Goal: Task Accomplishment & Management: Use online tool/utility

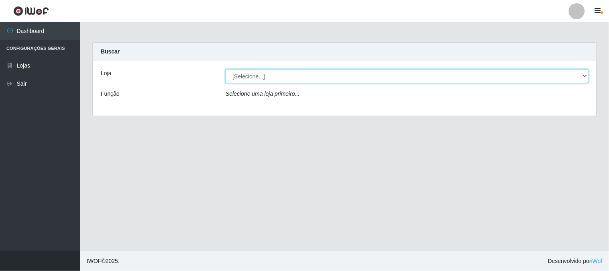
click at [582, 71] on select "[Selecione...] Casatudo BR" at bounding box center [407, 76] width 363 height 14
select select "197"
click at [226, 69] on select "[Selecione...] Casatudo BR" at bounding box center [407, 76] width 363 height 14
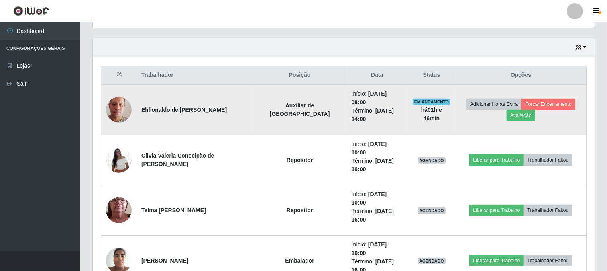
scroll to position [312, 0]
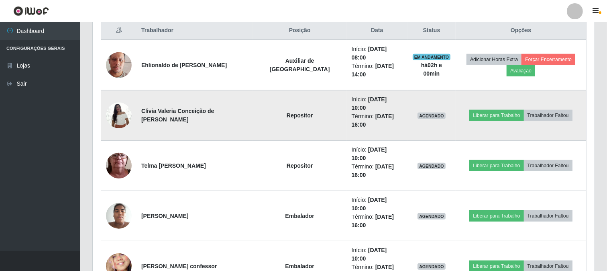
click at [119, 102] on img at bounding box center [119, 115] width 26 height 34
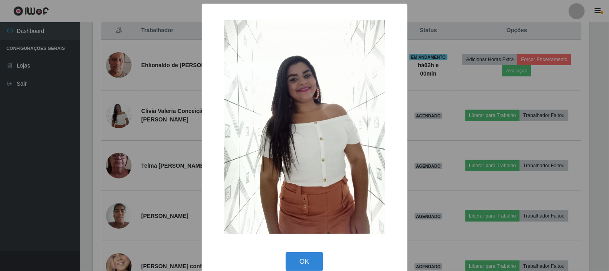
click at [442, 12] on div "× OK Cancel" at bounding box center [304, 135] width 609 height 271
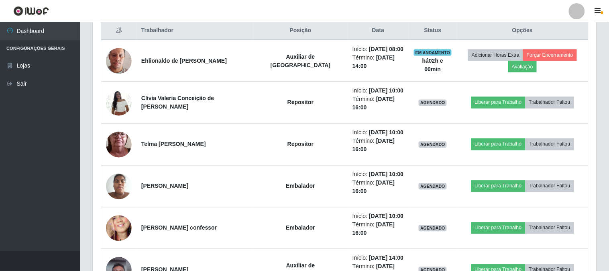
scroll to position [166, 502]
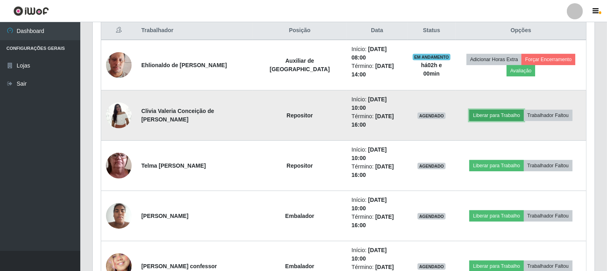
click at [486, 110] on button "Liberar para Trabalho" at bounding box center [497, 115] width 54 height 11
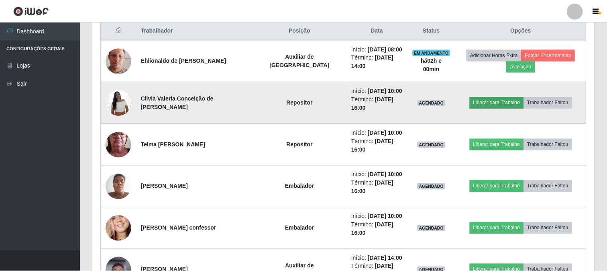
scroll to position [166, 497]
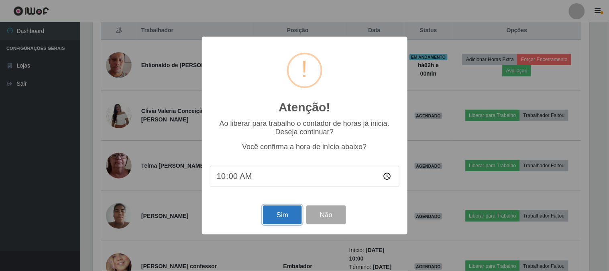
click at [292, 214] on button "Sim" at bounding box center [282, 214] width 39 height 19
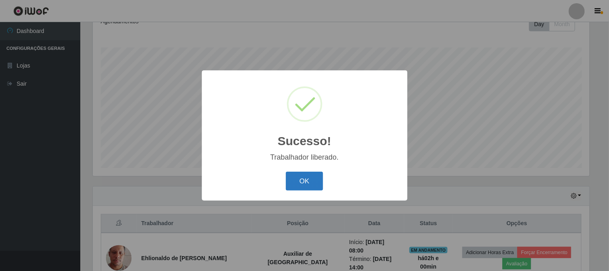
click at [304, 179] on button "OK" at bounding box center [304, 180] width 37 height 19
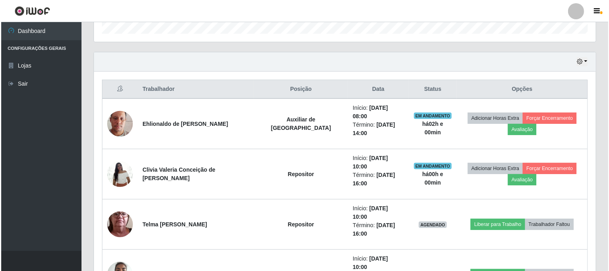
scroll to position [298, 0]
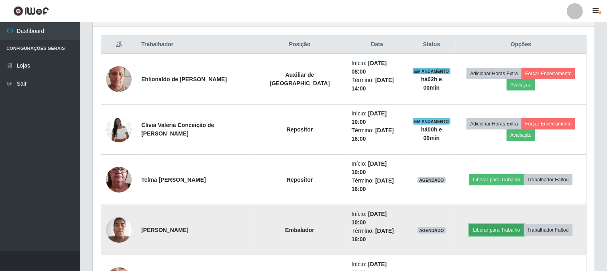
click at [476, 224] on button "Liberar para Trabalho" at bounding box center [497, 229] width 54 height 11
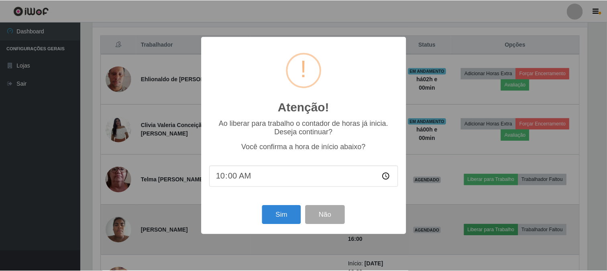
scroll to position [166, 497]
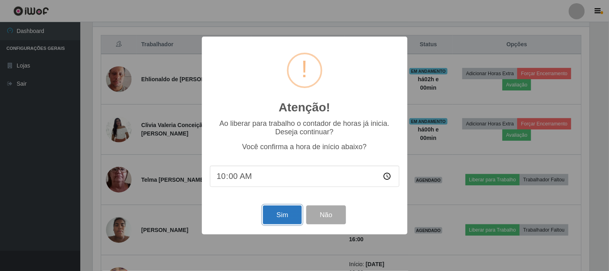
click at [286, 215] on button "Sim" at bounding box center [282, 214] width 39 height 19
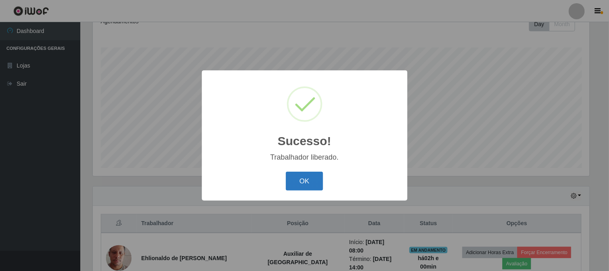
click at [301, 184] on button "OK" at bounding box center [304, 180] width 37 height 19
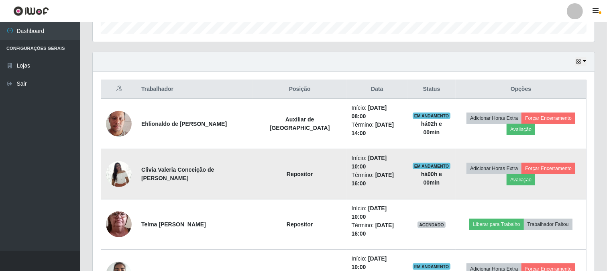
scroll to position [298, 0]
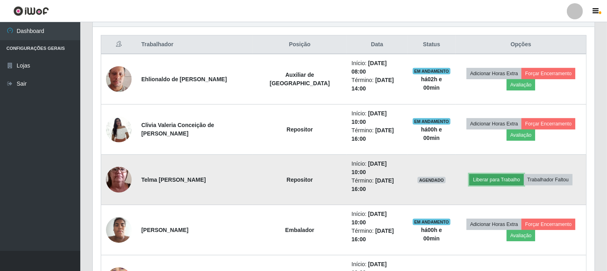
click at [487, 174] on button "Liberar para Trabalho" at bounding box center [497, 179] width 54 height 11
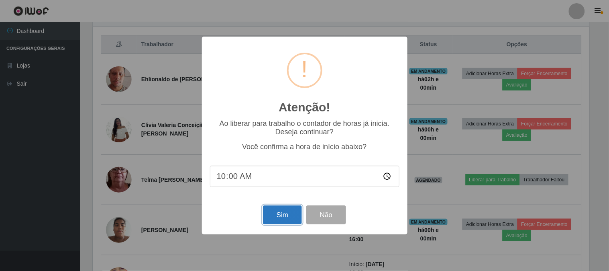
click at [278, 212] on button "Sim" at bounding box center [282, 214] width 39 height 19
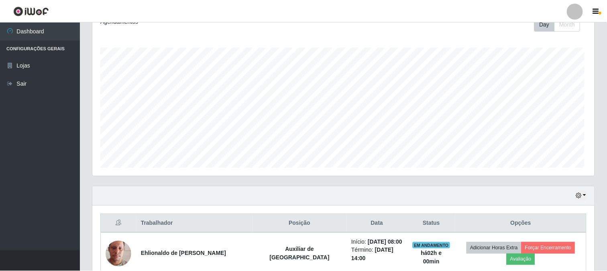
scroll to position [0, 0]
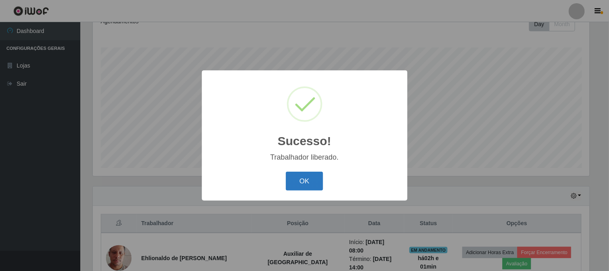
click at [306, 176] on button "OK" at bounding box center [304, 180] width 37 height 19
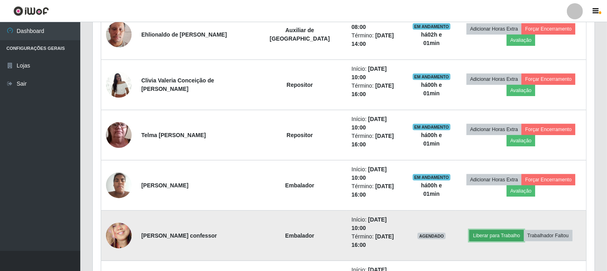
click at [487, 230] on button "Liberar para Trabalho" at bounding box center [497, 235] width 54 height 11
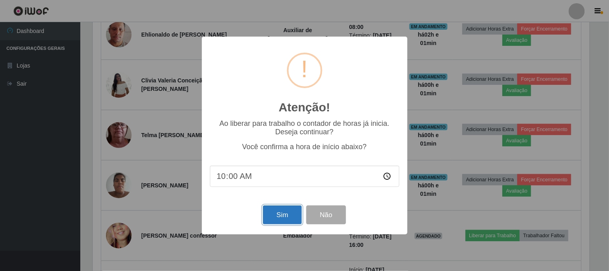
click at [282, 218] on button "Sim" at bounding box center [282, 214] width 39 height 19
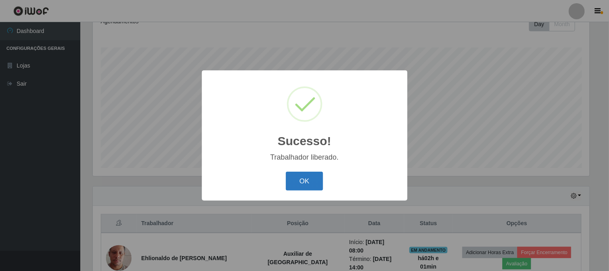
click at [300, 176] on button "OK" at bounding box center [304, 180] width 37 height 19
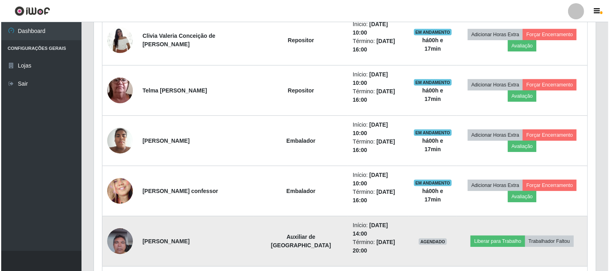
scroll to position [343, 0]
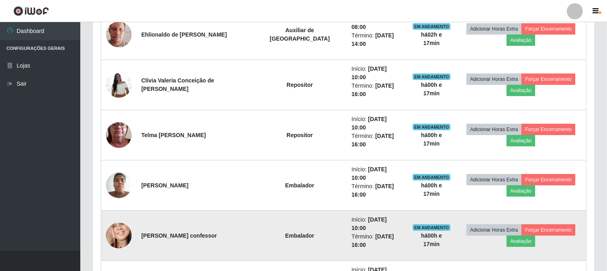
click at [116, 208] on img at bounding box center [119, 236] width 26 height 56
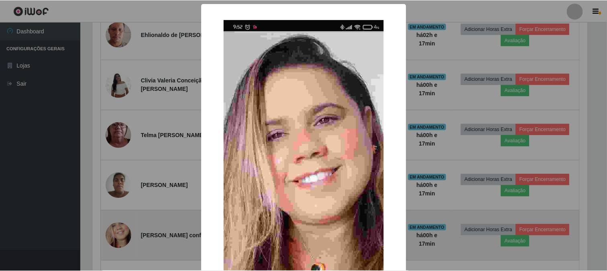
scroll to position [166, 497]
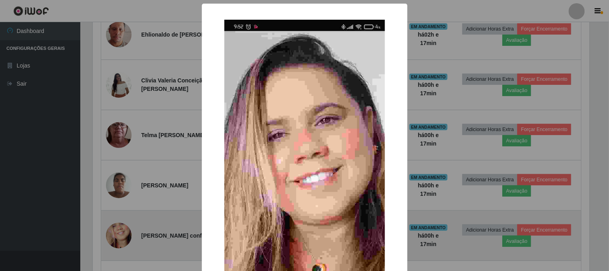
click at [116, 193] on div "× OK Cancel" at bounding box center [304, 135] width 609 height 271
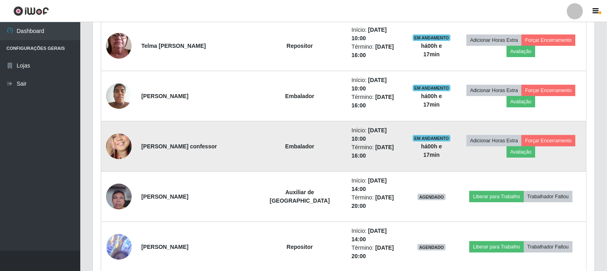
scroll to position [476, 0]
